Goal: Task Accomplishment & Management: Use online tool/utility

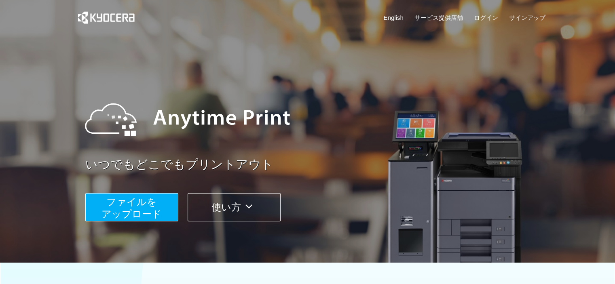
click at [155, 207] on span "ファイルを ​​アップロード" at bounding box center [131, 207] width 60 height 23
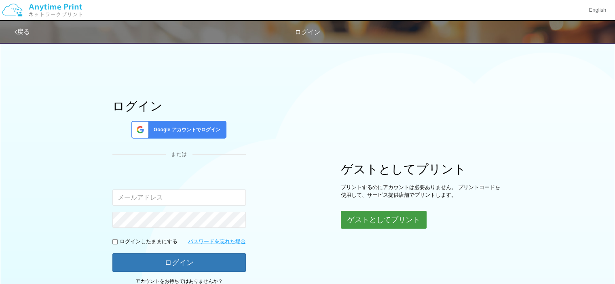
click at [393, 221] on button "ゲストとしてプリント" at bounding box center [384, 220] width 86 height 18
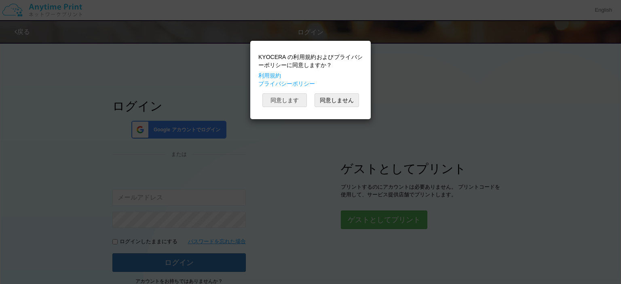
click at [295, 101] on button "同意します" at bounding box center [284, 100] width 44 height 14
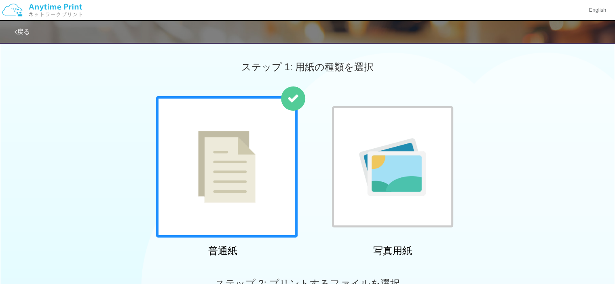
click at [262, 166] on div at bounding box center [226, 166] width 141 height 141
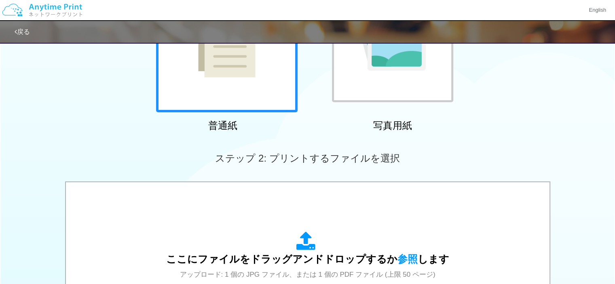
scroll to position [200, 0]
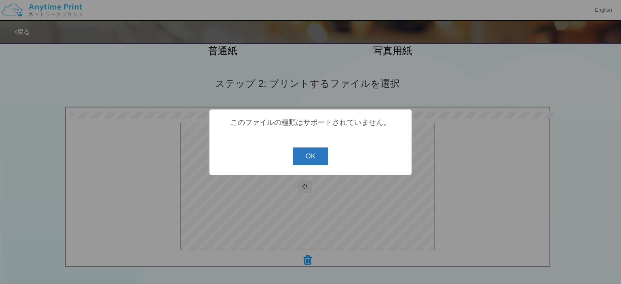
click at [308, 160] on button "OK" at bounding box center [311, 157] width 36 height 18
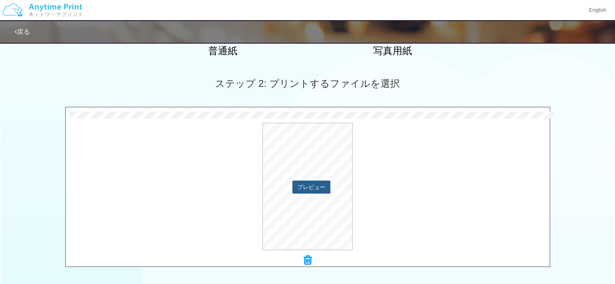
click at [307, 184] on button "プレビュー" at bounding box center [311, 187] width 38 height 13
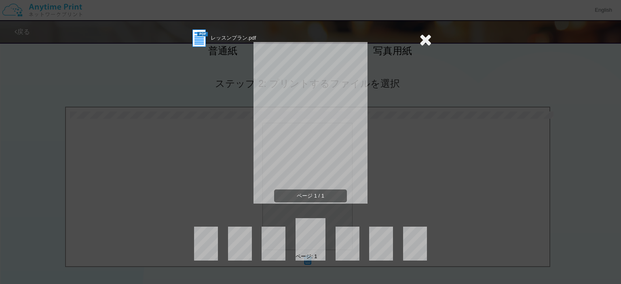
click at [422, 42] on icon at bounding box center [425, 40] width 13 height 16
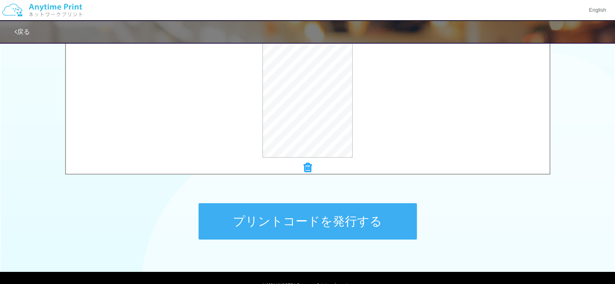
scroll to position [324, 0]
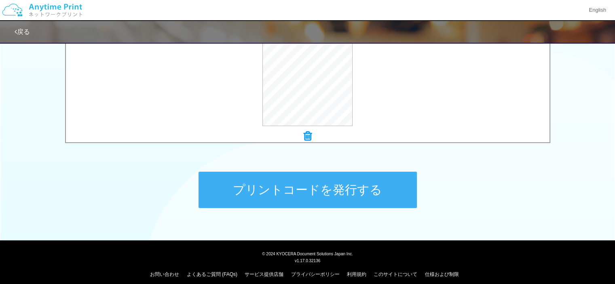
click at [352, 194] on button "プリントコードを発行する" at bounding box center [307, 190] width 218 height 36
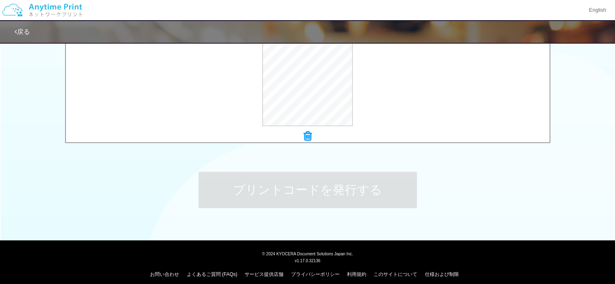
scroll to position [0, 0]
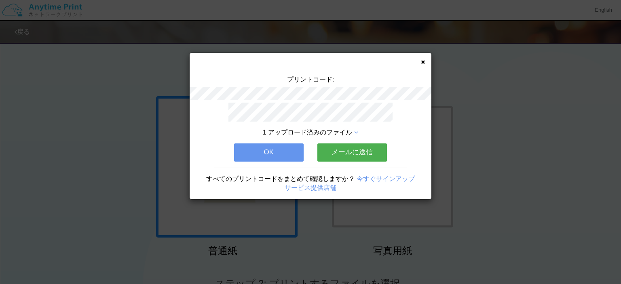
click at [293, 152] on button "OK" at bounding box center [269, 152] width 70 height 18
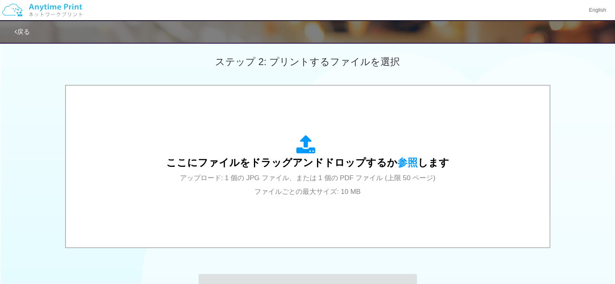
scroll to position [297, 0]
